Goal: Navigation & Orientation: Find specific page/section

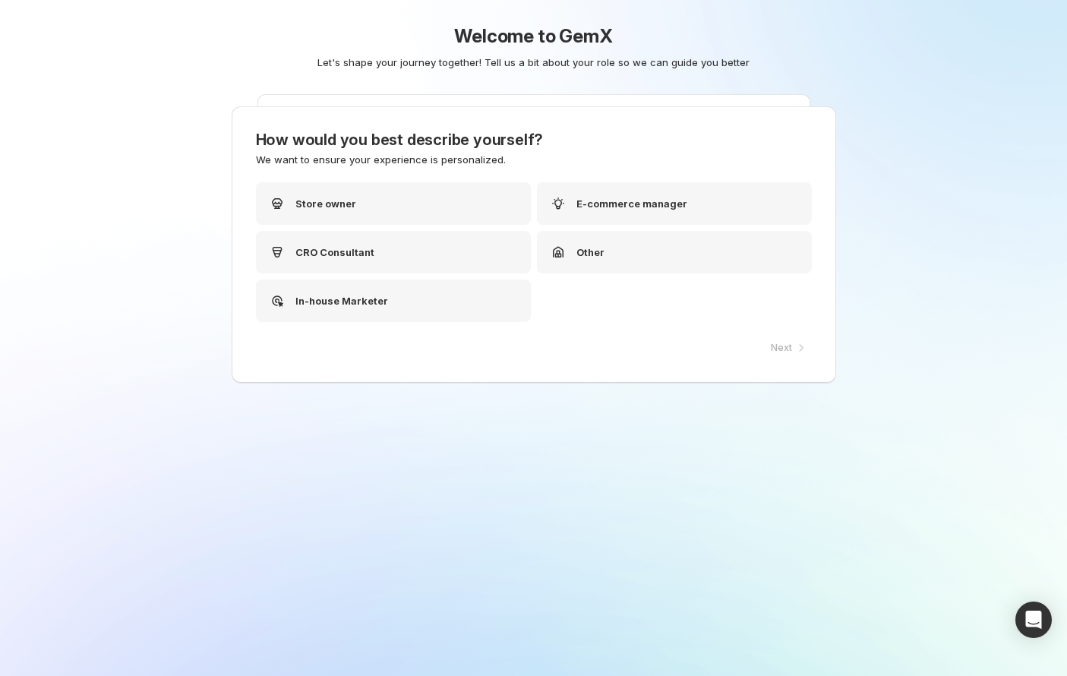
click at [46, 430] on div "Welcome to GemX Let's shape your journey together! Tell us a bit about your rol…" at bounding box center [533, 338] width 1067 height 676
